Goal: Obtain resource: Download file/media

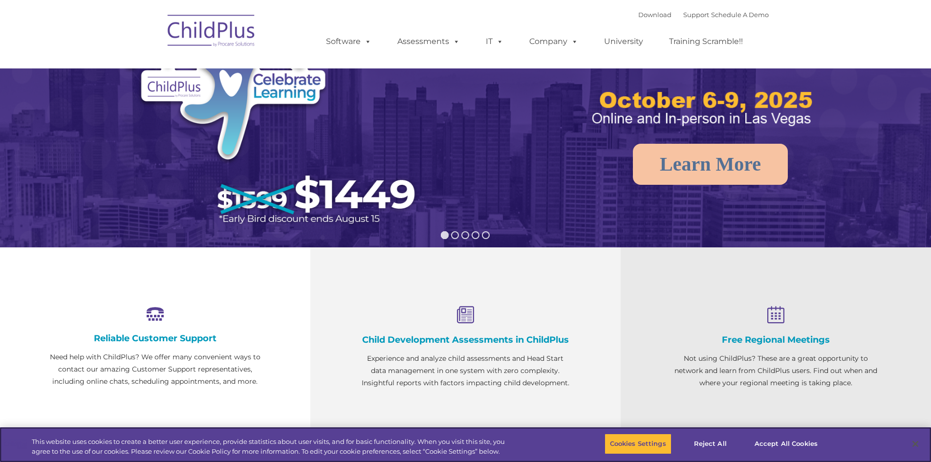
select select "MEDIUM"
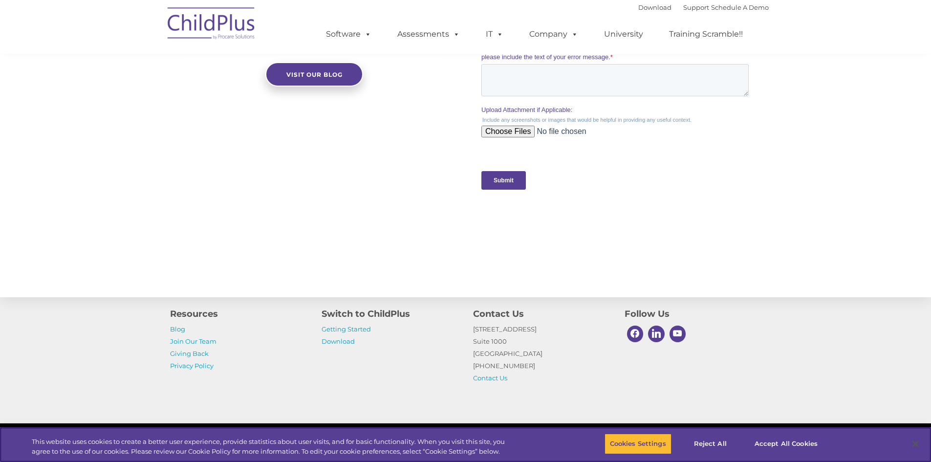
scroll to position [902, 0]
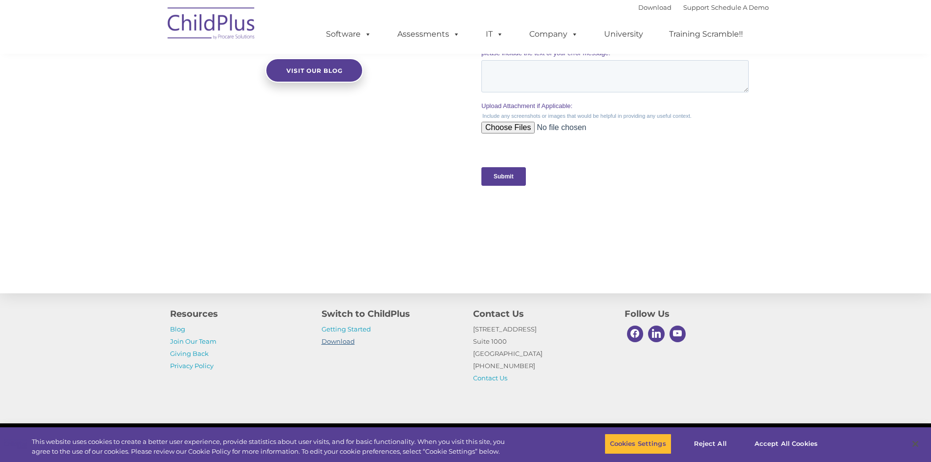
click at [329, 342] on link "Download" at bounding box center [337, 341] width 33 height 8
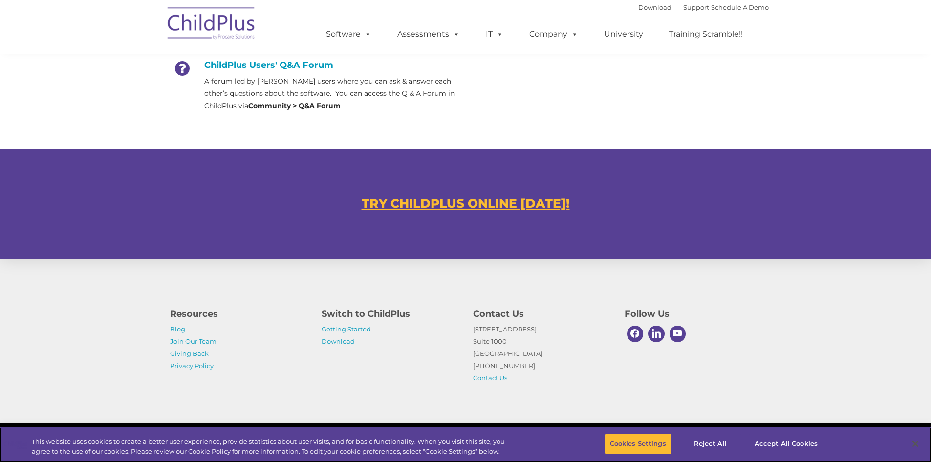
scroll to position [500, 0]
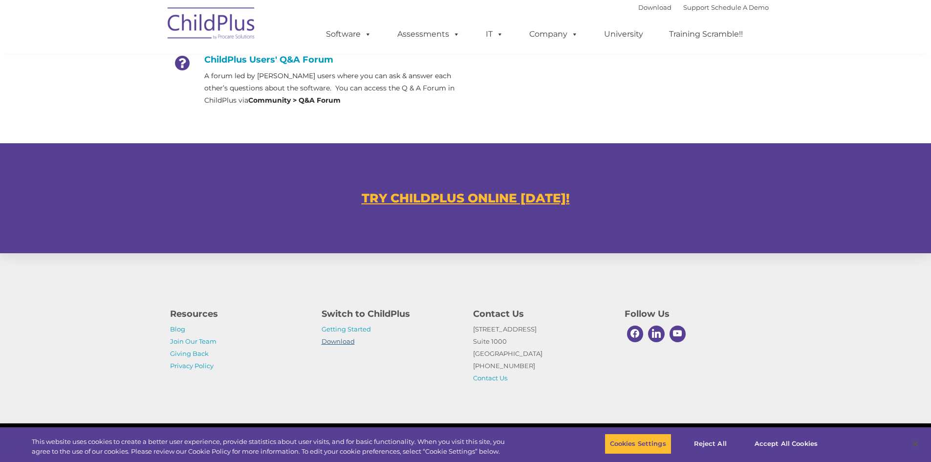
click at [341, 344] on link "Download" at bounding box center [337, 341] width 33 height 8
